Goal: Information Seeking & Learning: Learn about a topic

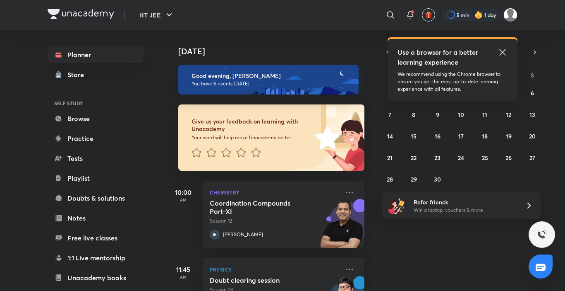
click at [502, 50] on icon at bounding box center [503, 52] width 10 height 10
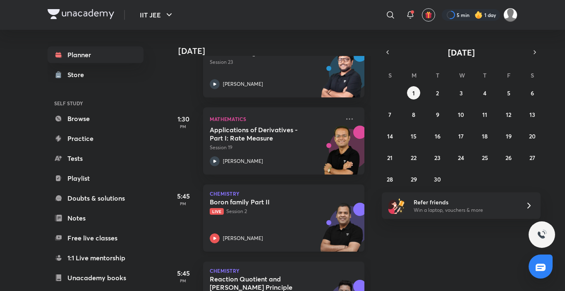
scroll to position [355, 0]
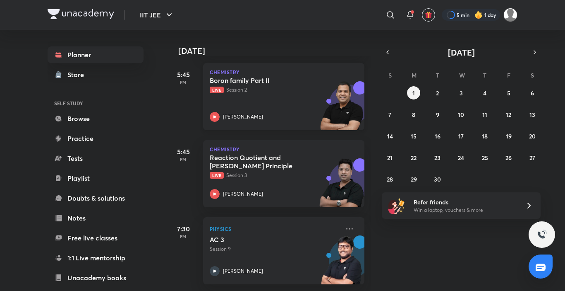
click at [277, 94] on div "Boron family Part II Live Session 2 [PERSON_NAME]" at bounding box center [275, 99] width 130 height 46
